Goal: Information Seeking & Learning: Learn about a topic

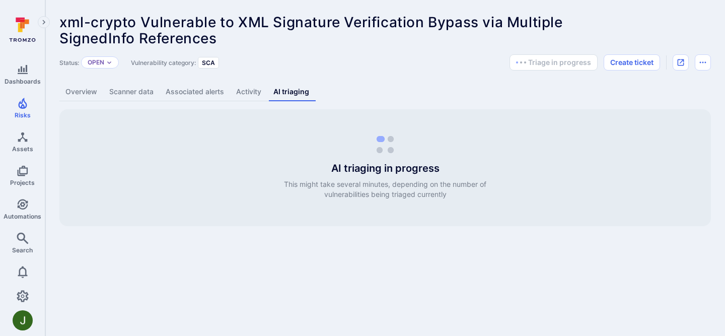
click at [85, 92] on link "Overview" at bounding box center [81, 92] width 44 height 19
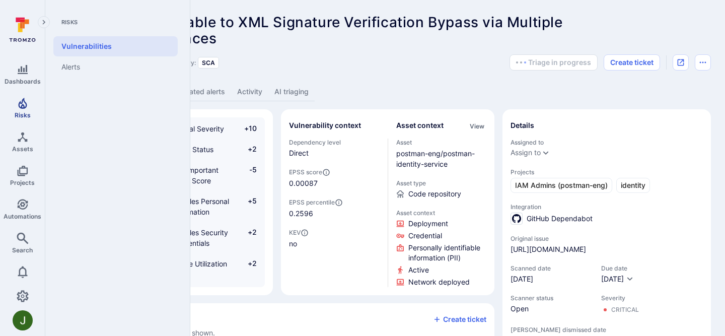
click at [16, 110] on link "Risks" at bounding box center [22, 108] width 45 height 30
